Goal: Transaction & Acquisition: Book appointment/travel/reservation

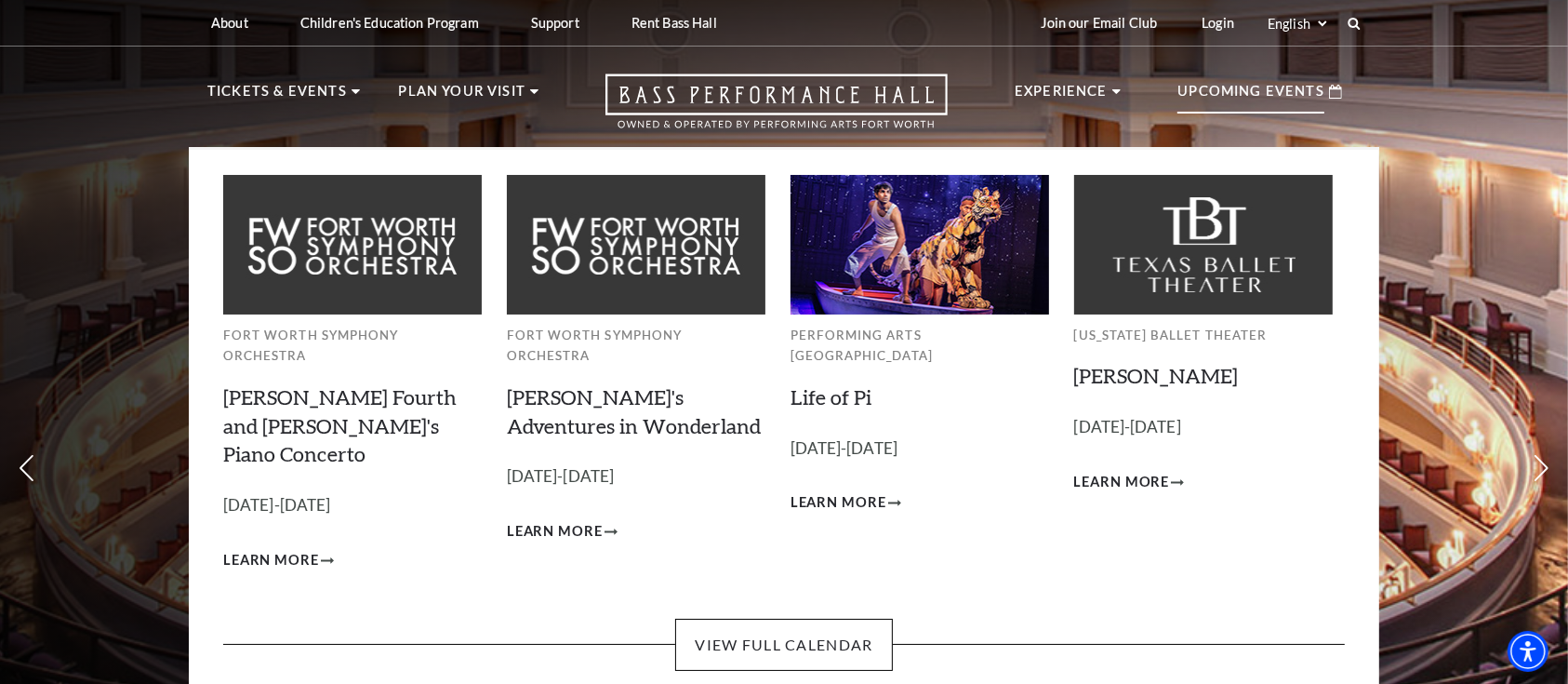
click at [1293, 100] on p "Upcoming Events" at bounding box center [1251, 96] width 147 height 34
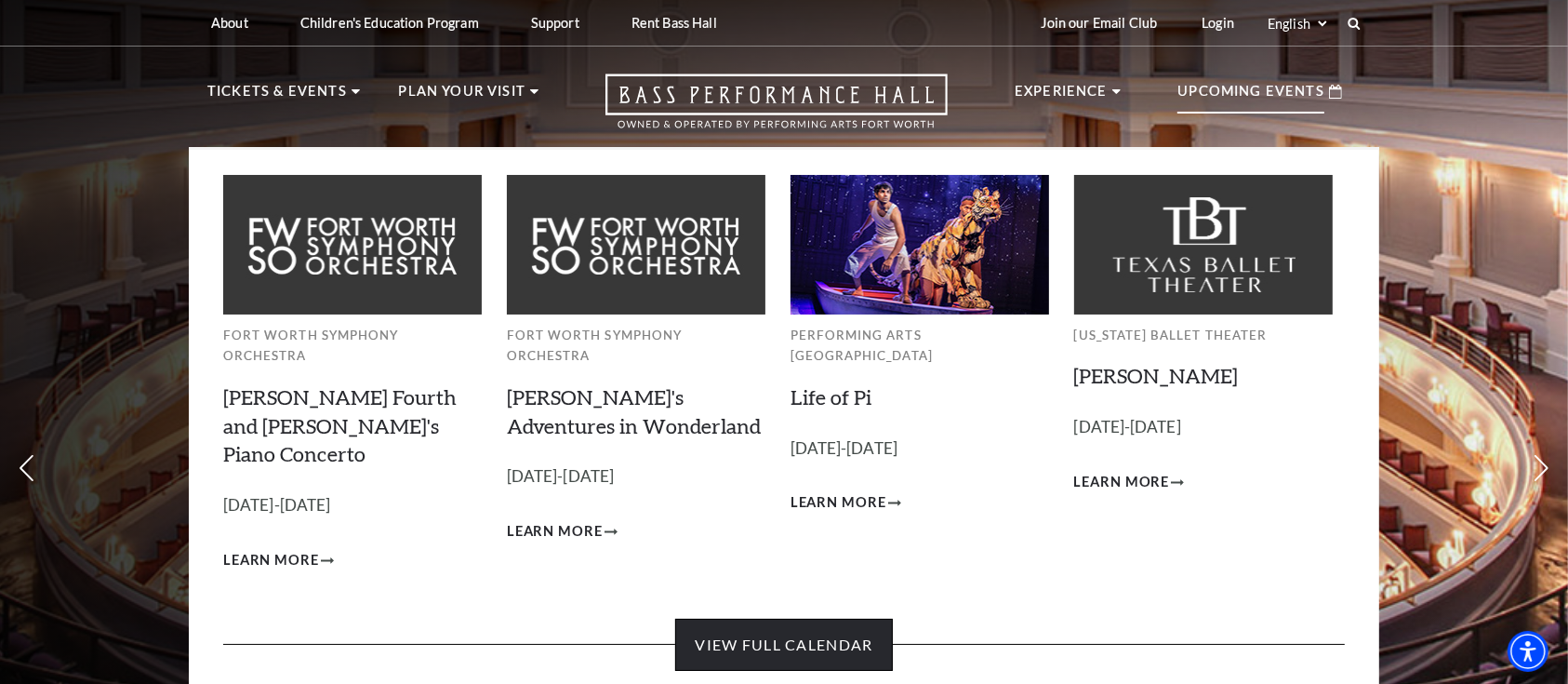
click at [777, 619] on link "View Full Calendar" at bounding box center [783, 645] width 216 height 52
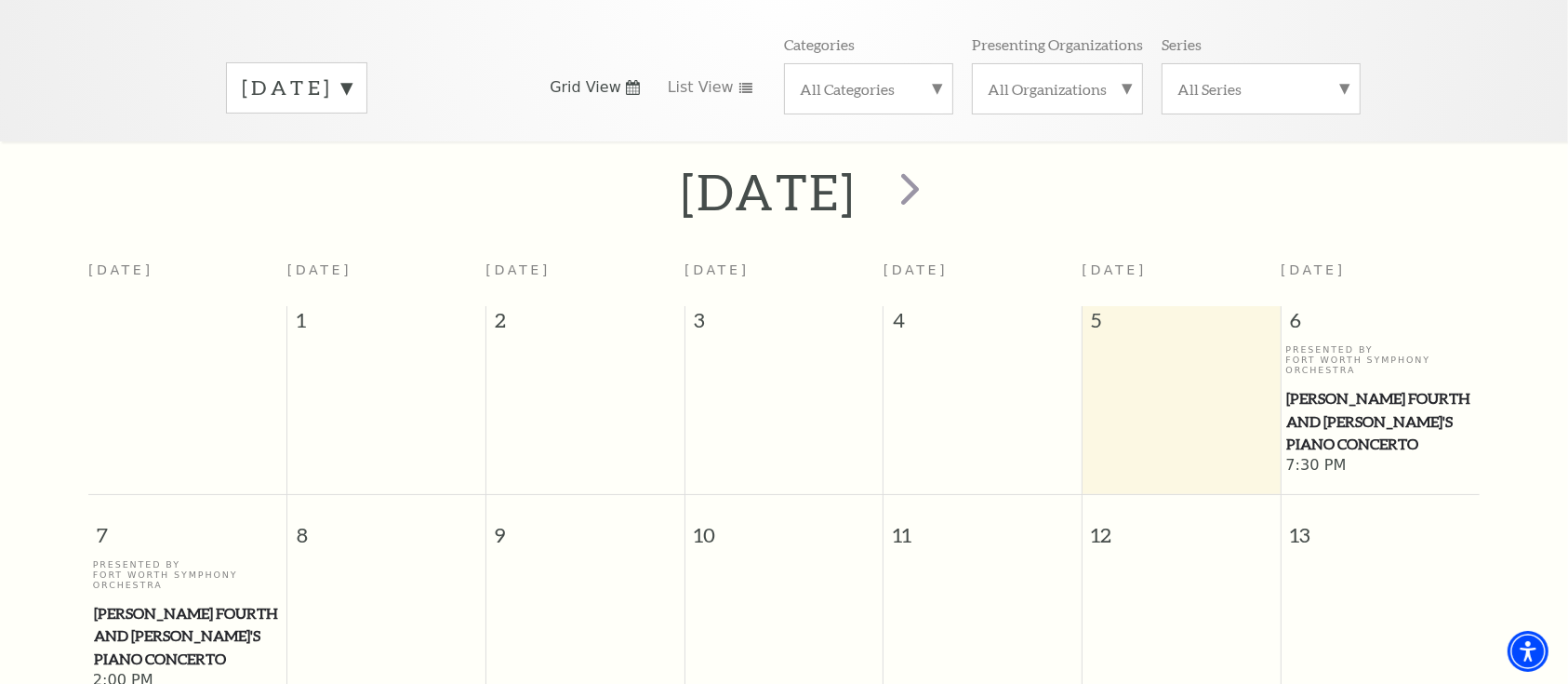
scroll to position [245, 0]
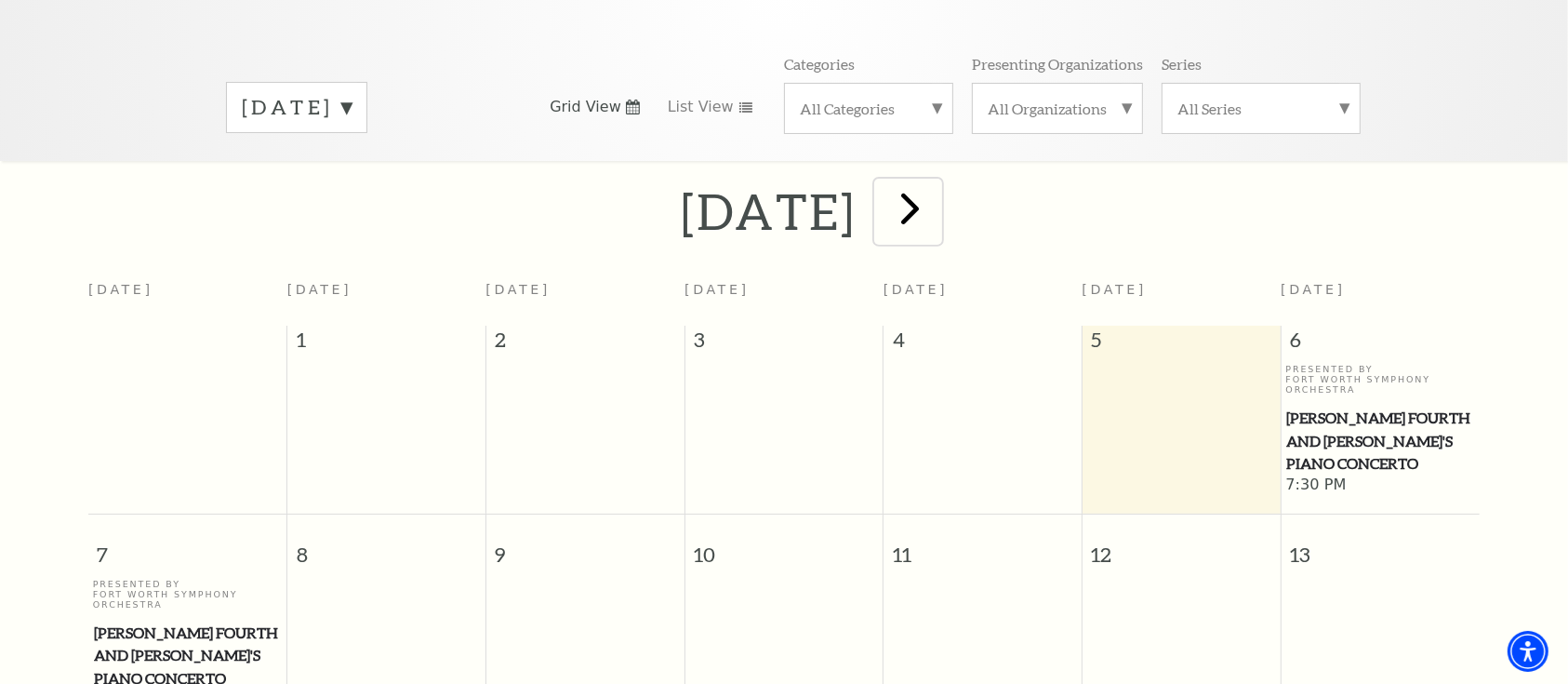
click at [936, 208] on span "next" at bounding box center [910, 208] width 53 height 53
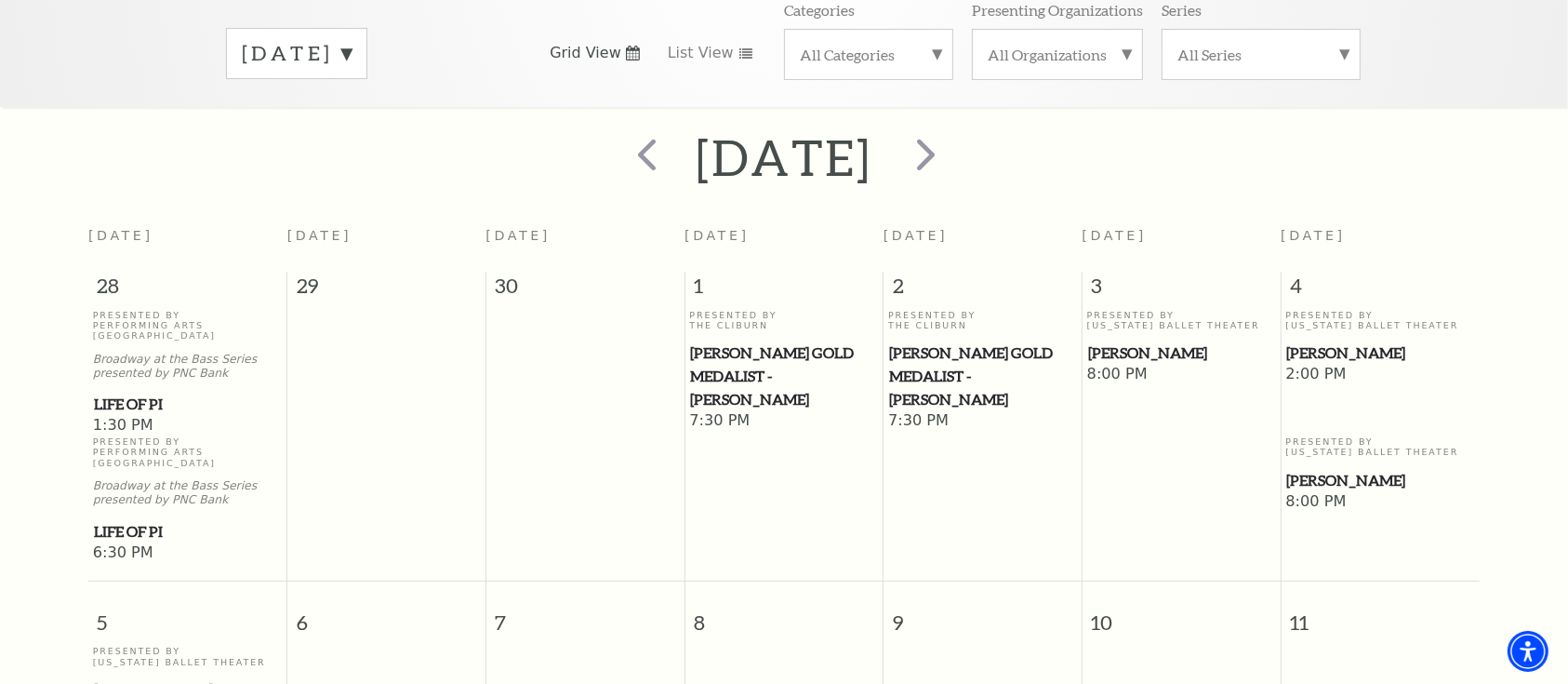
scroll to position [274, 0]
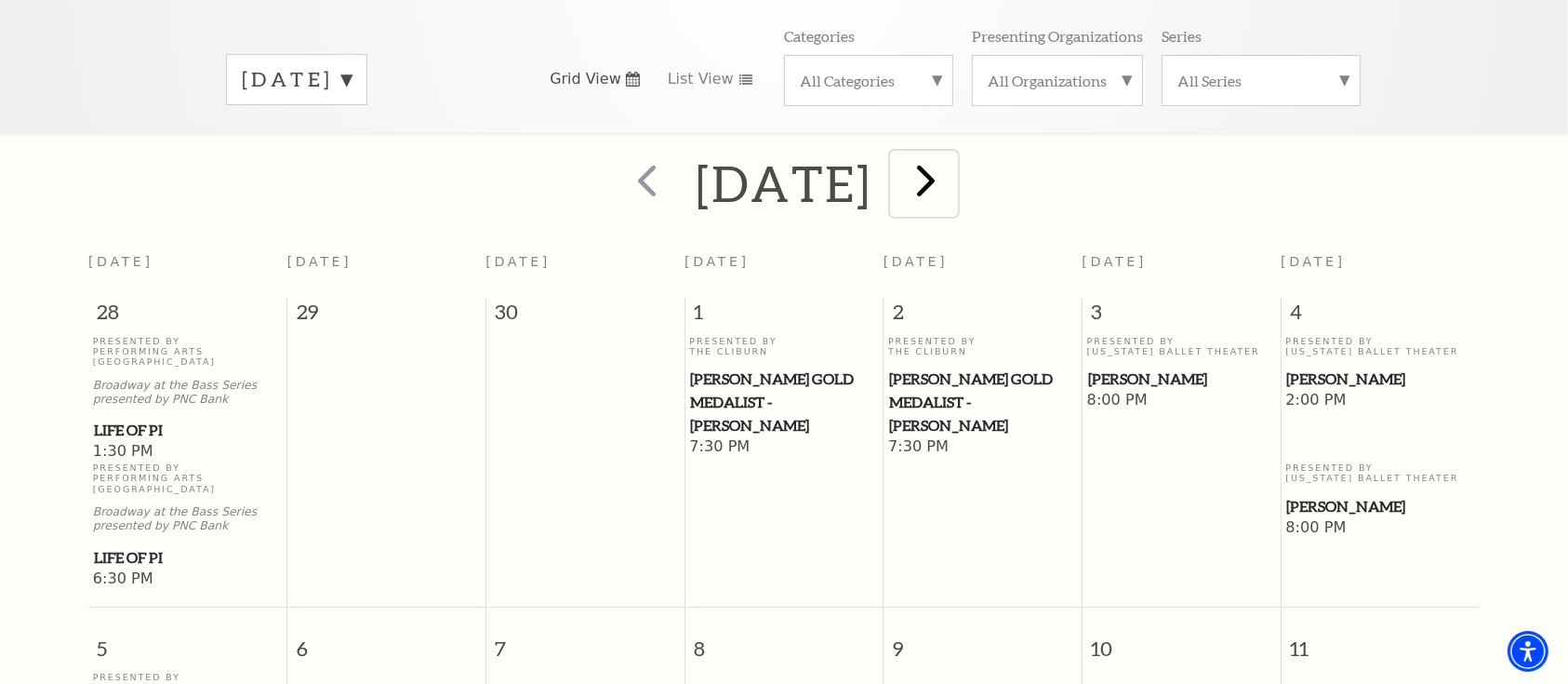
click at [953, 153] on span "next" at bounding box center [926, 179] width 53 height 53
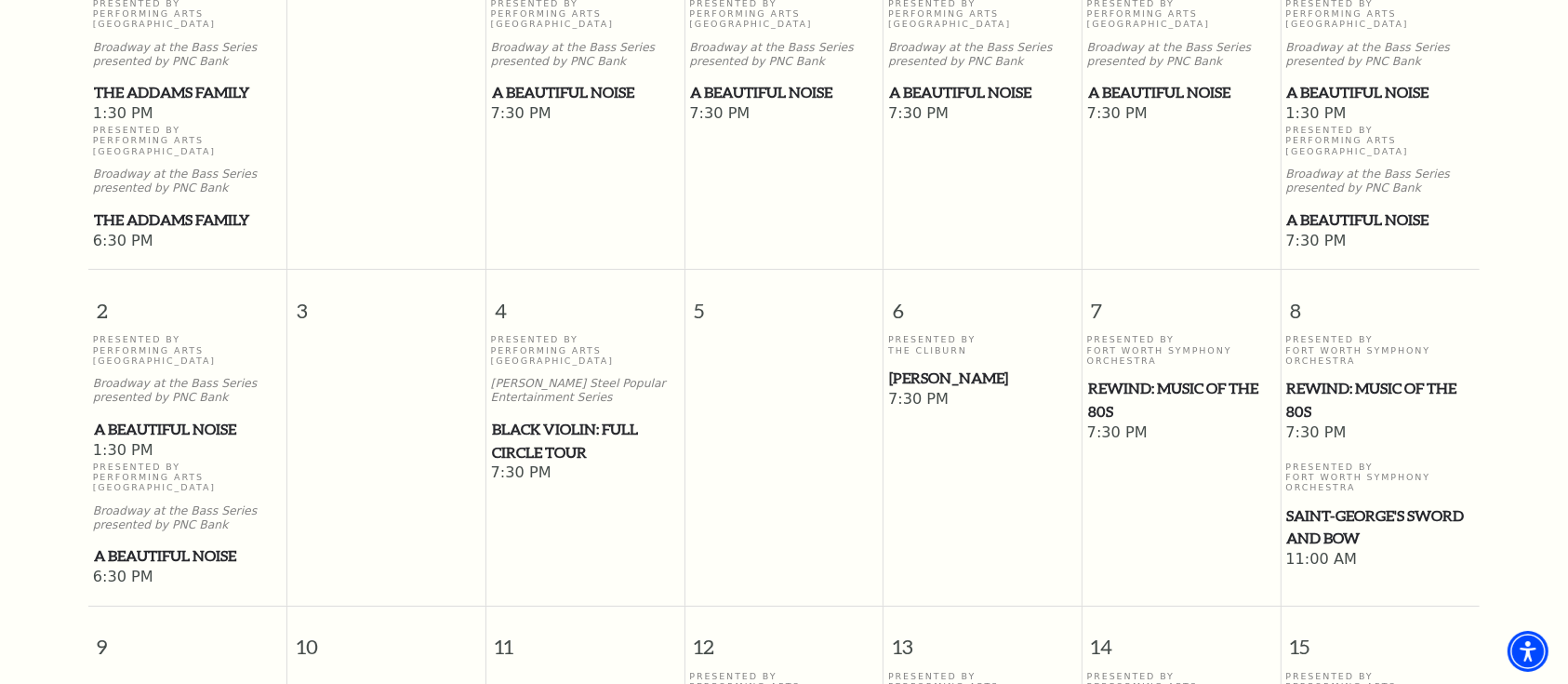
scroll to position [387, 0]
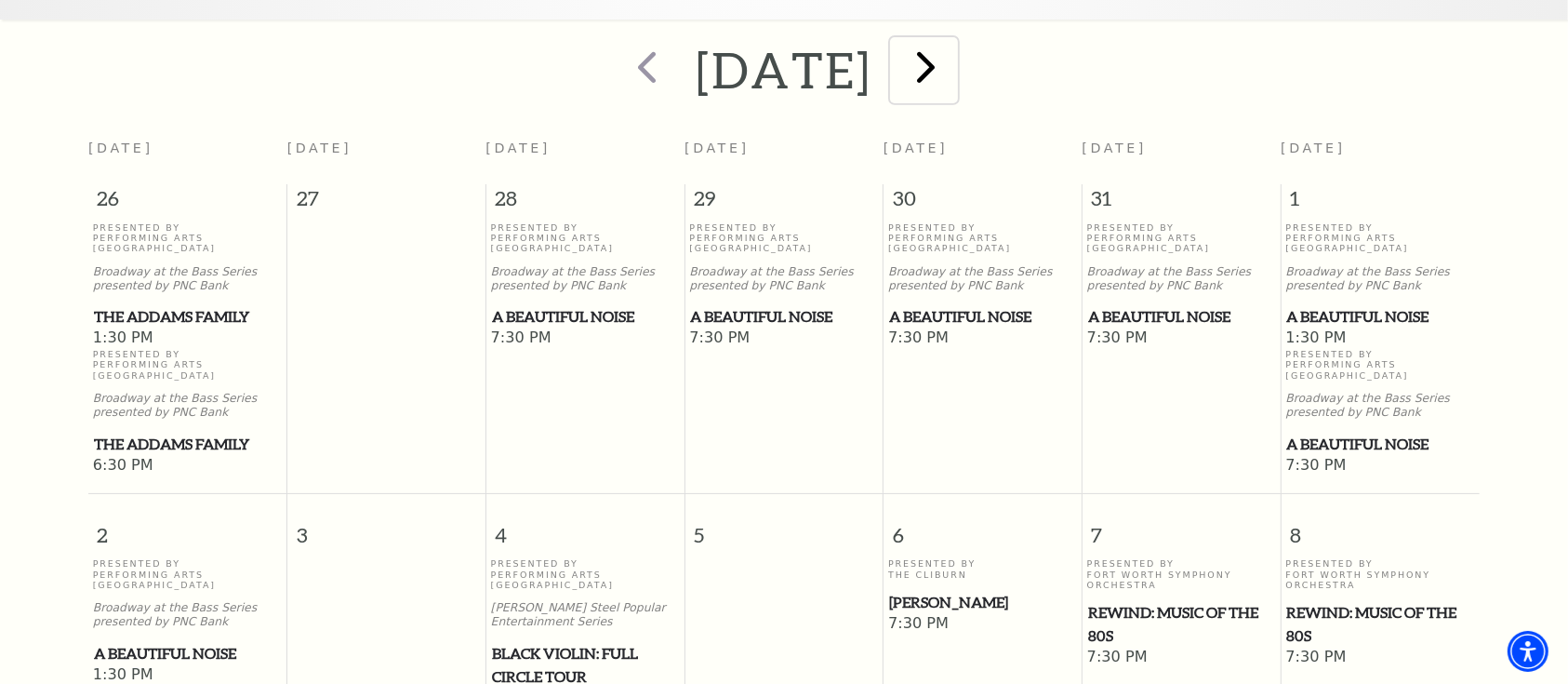
click at [953, 55] on span "next" at bounding box center [926, 66] width 53 height 53
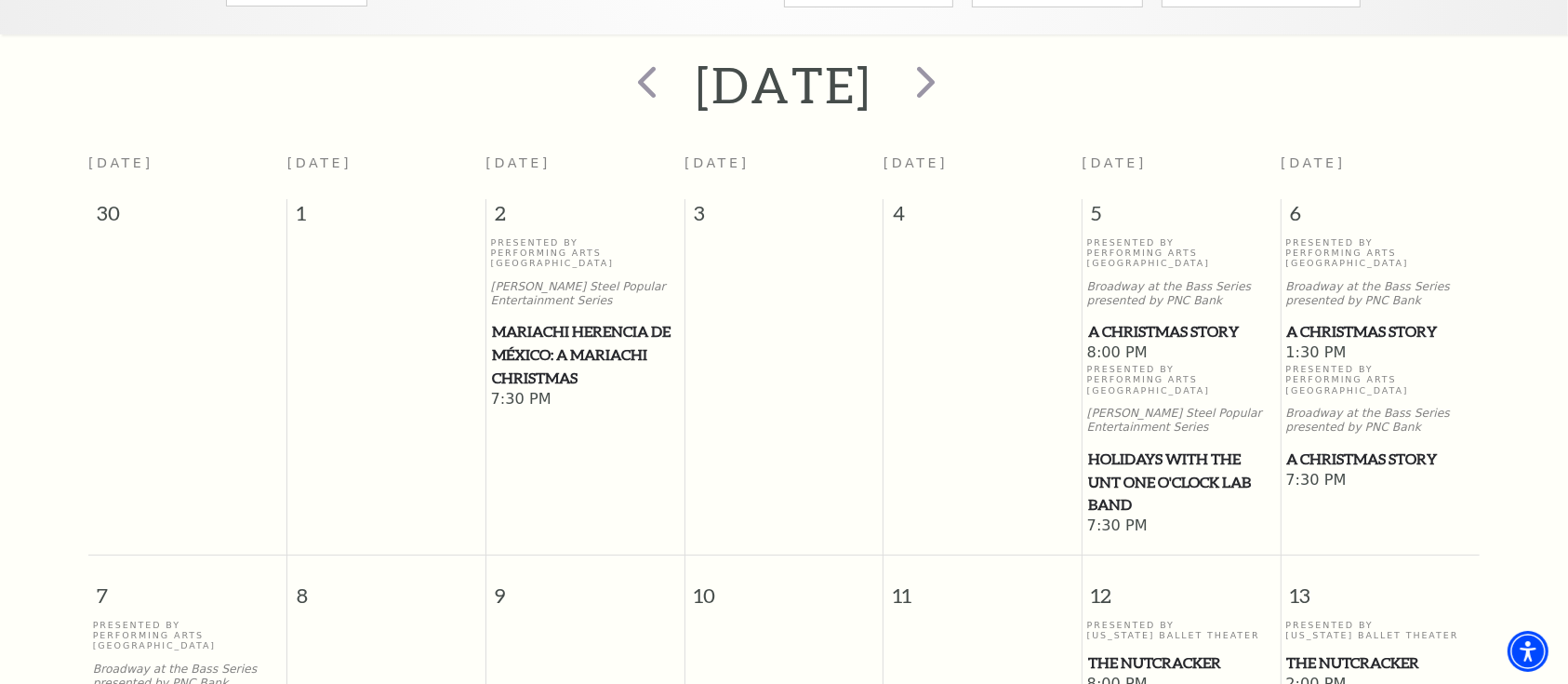
scroll to position [0, 0]
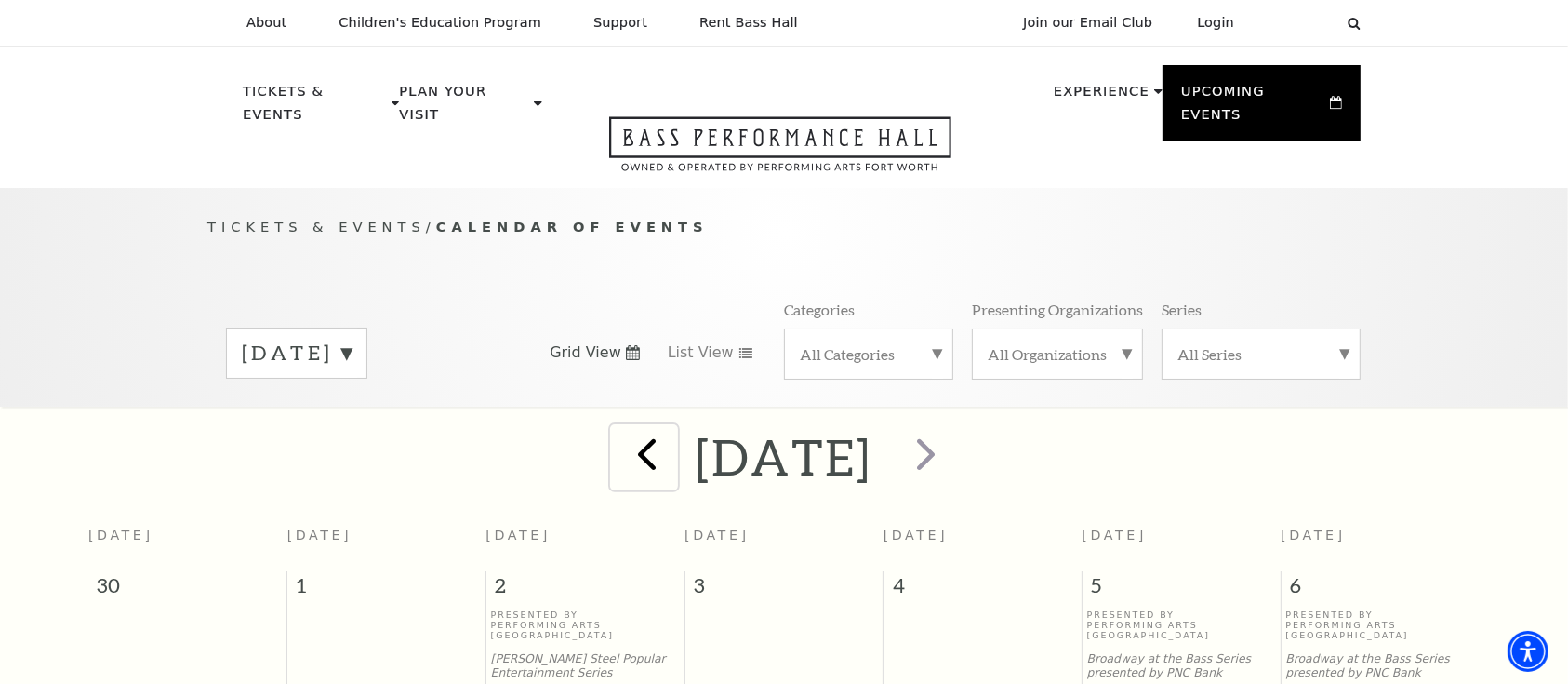
click at [620, 441] on span "prev" at bounding box center [646, 453] width 53 height 53
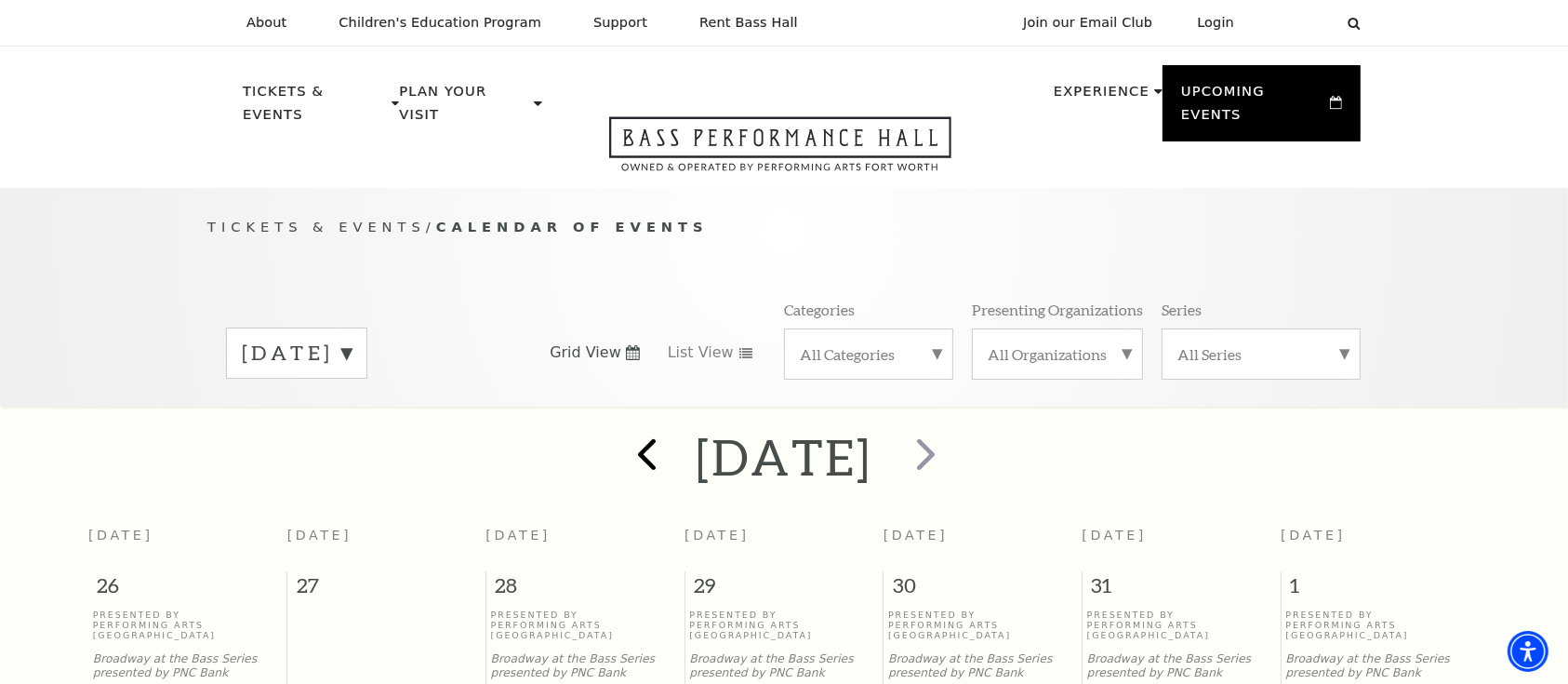
scroll to position [164, 0]
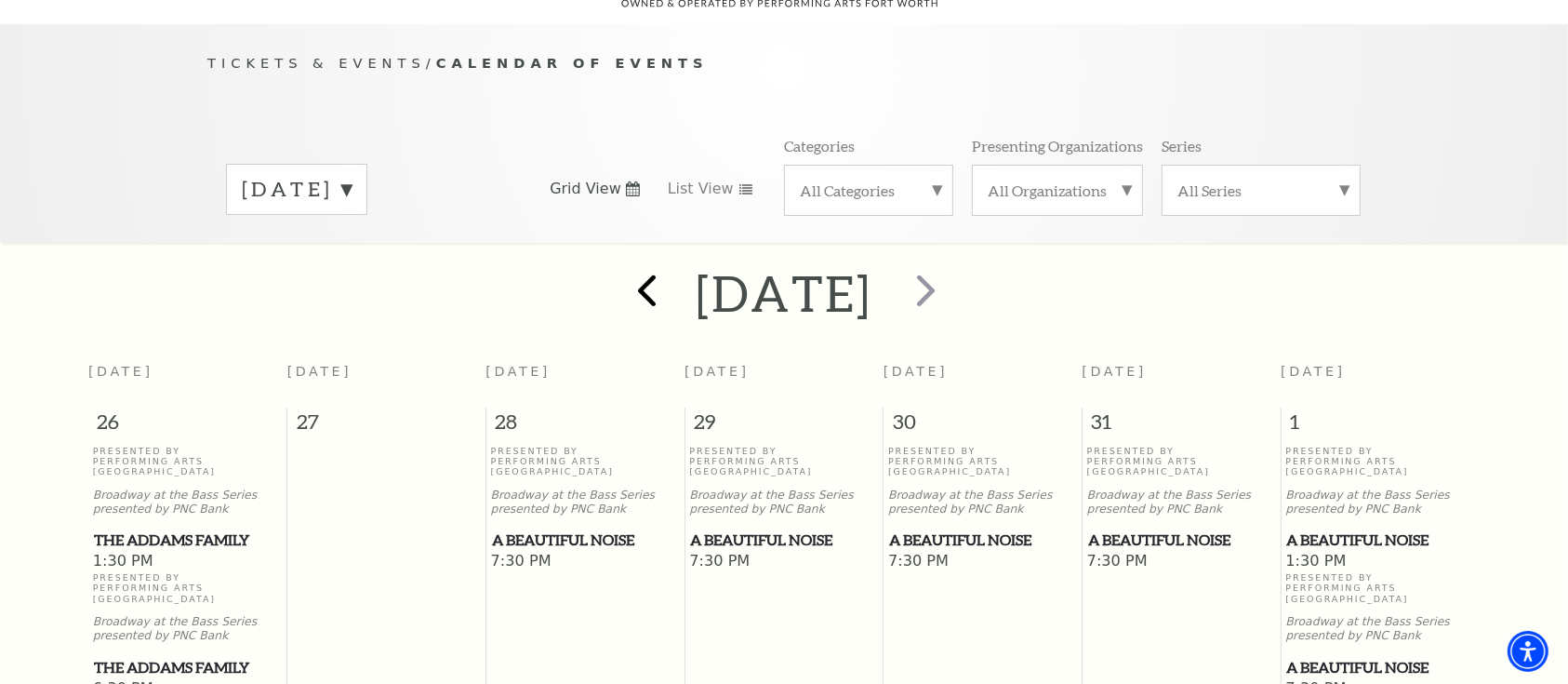
click at [544, 445] on p "Presented By Performing Arts Fort Worth" at bounding box center [585, 461] width 189 height 32
click at [620, 291] on span "prev" at bounding box center [646, 289] width 53 height 53
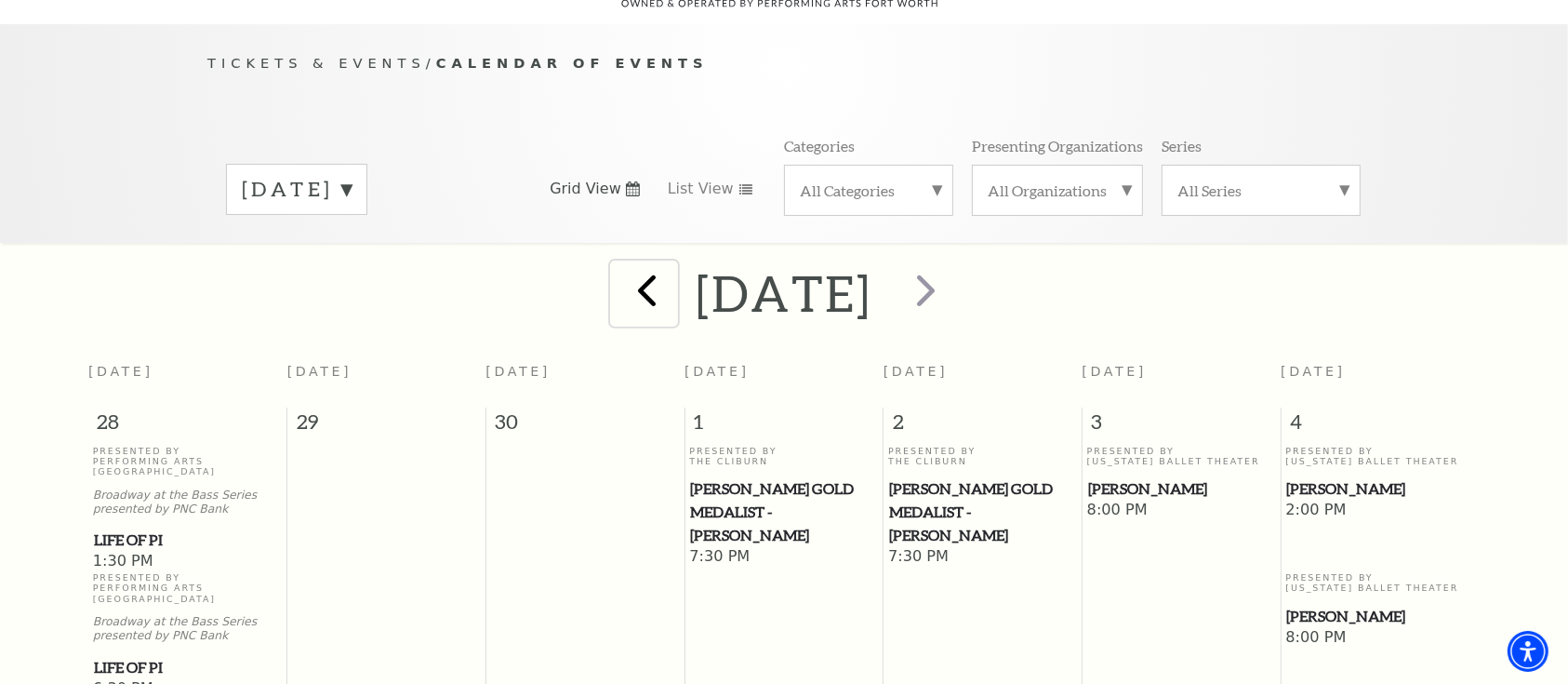
click at [620, 277] on span "prev" at bounding box center [646, 289] width 53 height 53
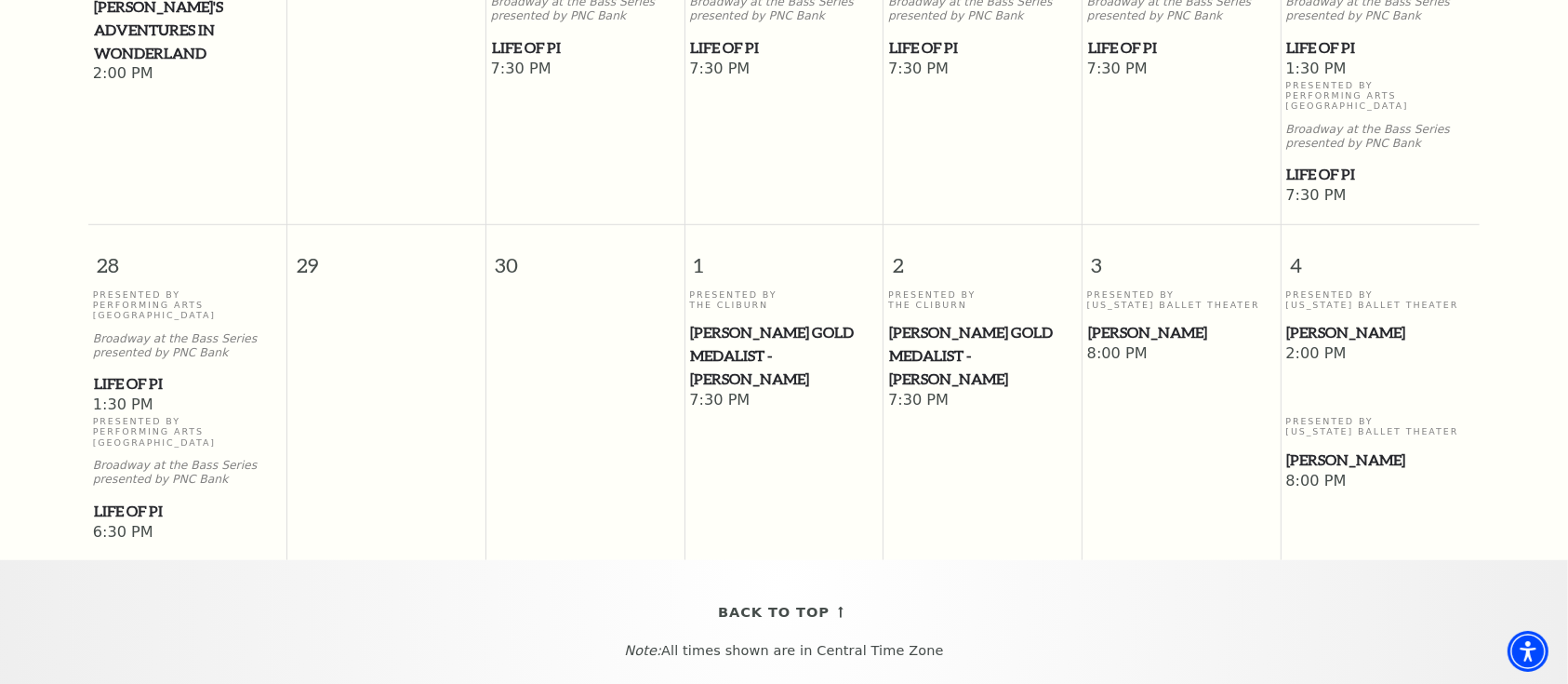
scroll to position [1372, 0]
click at [1136, 325] on span "[PERSON_NAME]" at bounding box center [1182, 337] width 187 height 23
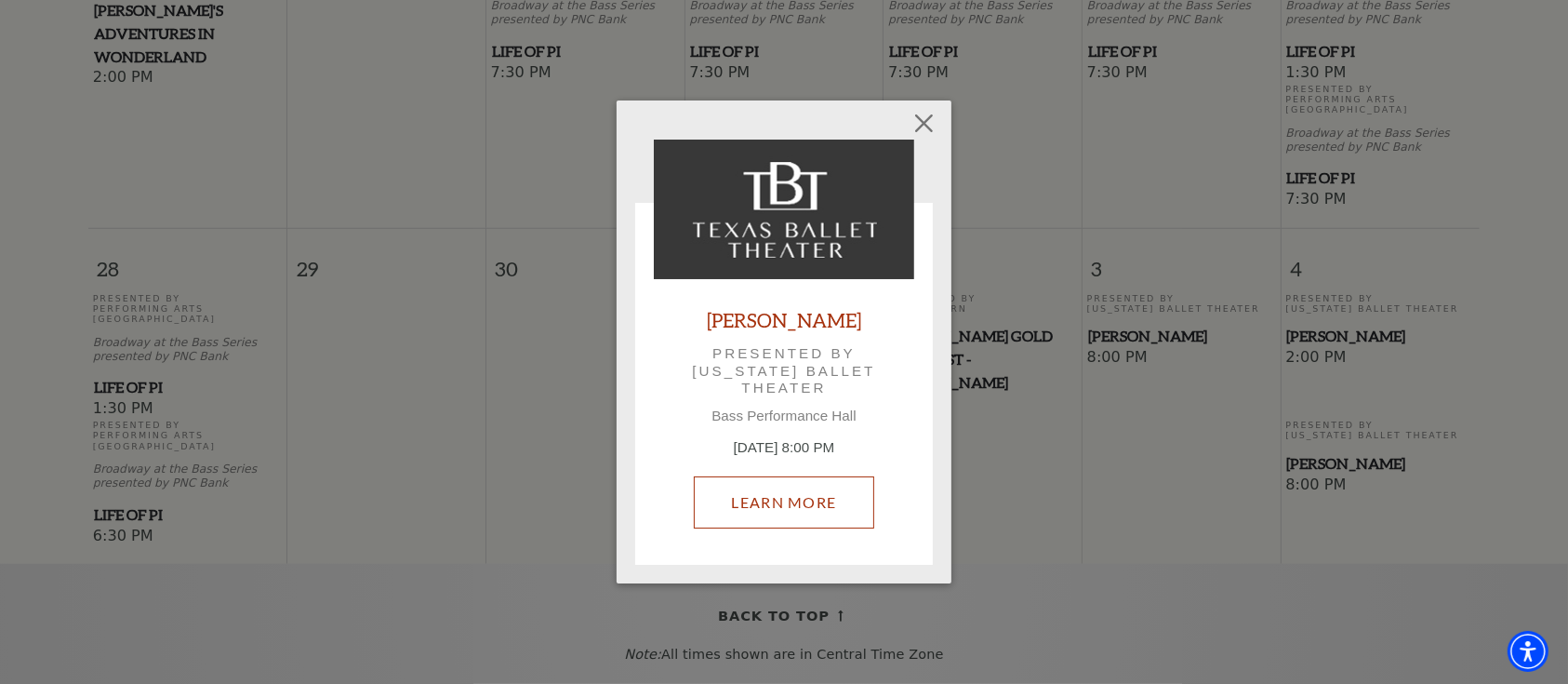
click at [795, 495] on link "Learn More" at bounding box center [784, 503] width 181 height 52
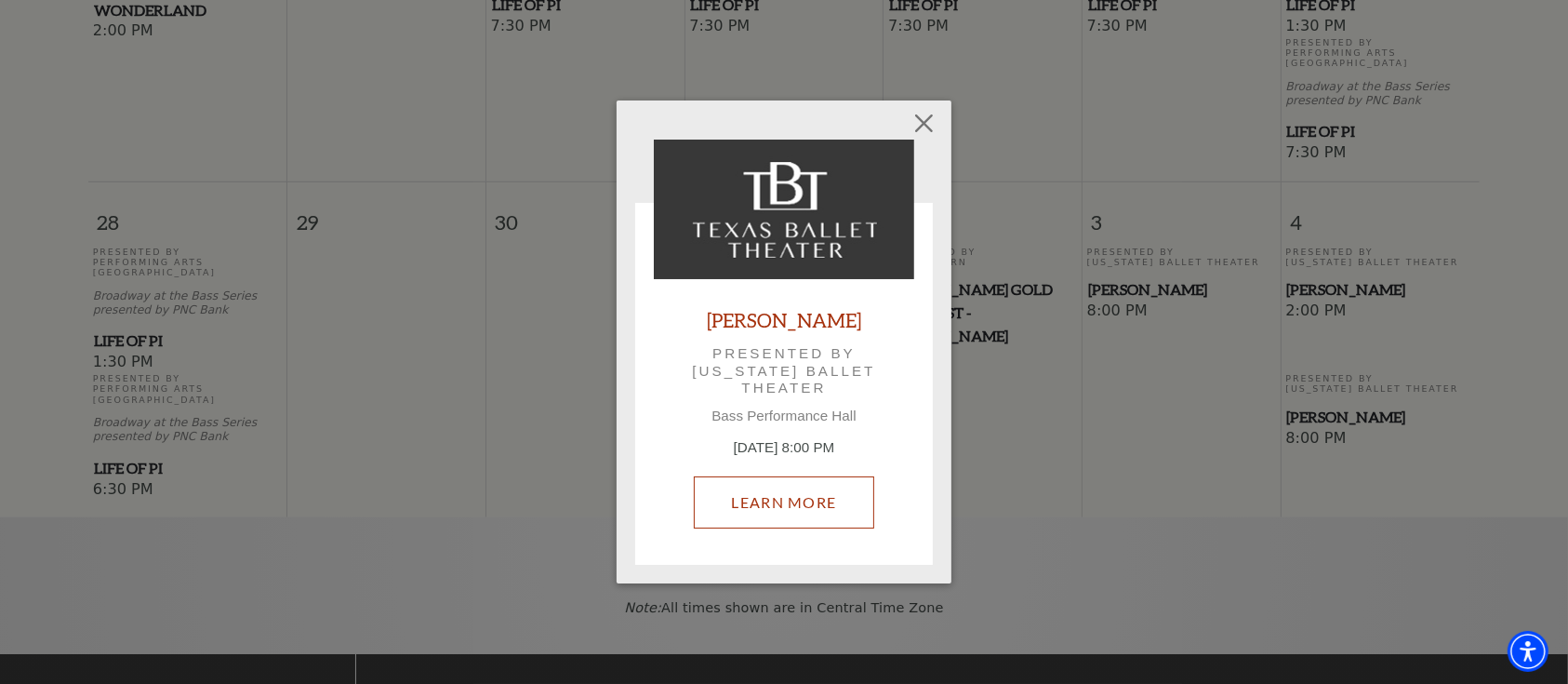
click at [799, 486] on link "Learn More" at bounding box center [784, 503] width 181 height 52
